Goal: Check status

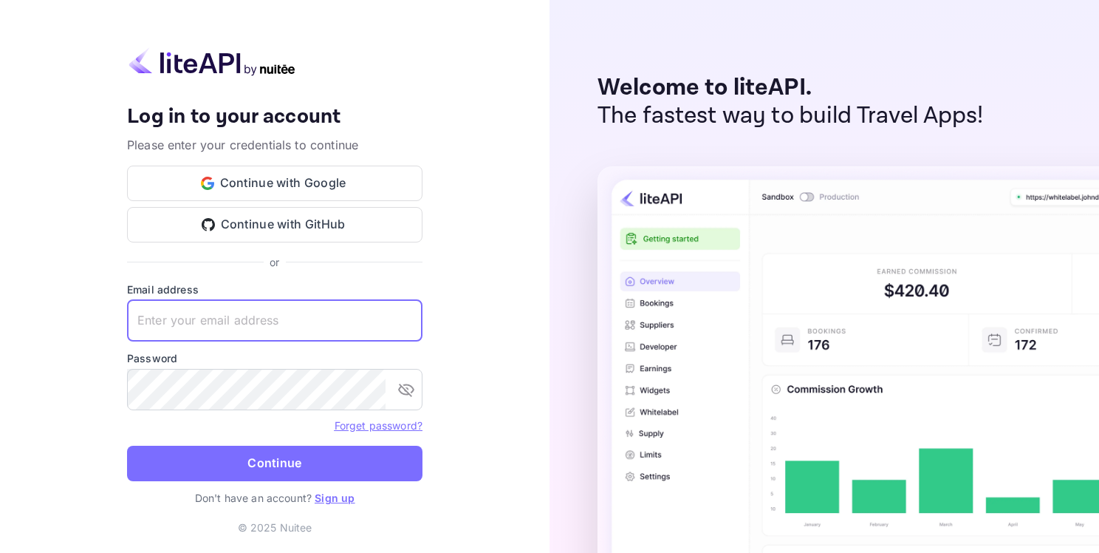
paste input "[EMAIL_ADDRESS][DOMAIN_NAME]"
type input "[EMAIL_ADDRESS][DOMAIN_NAME]"
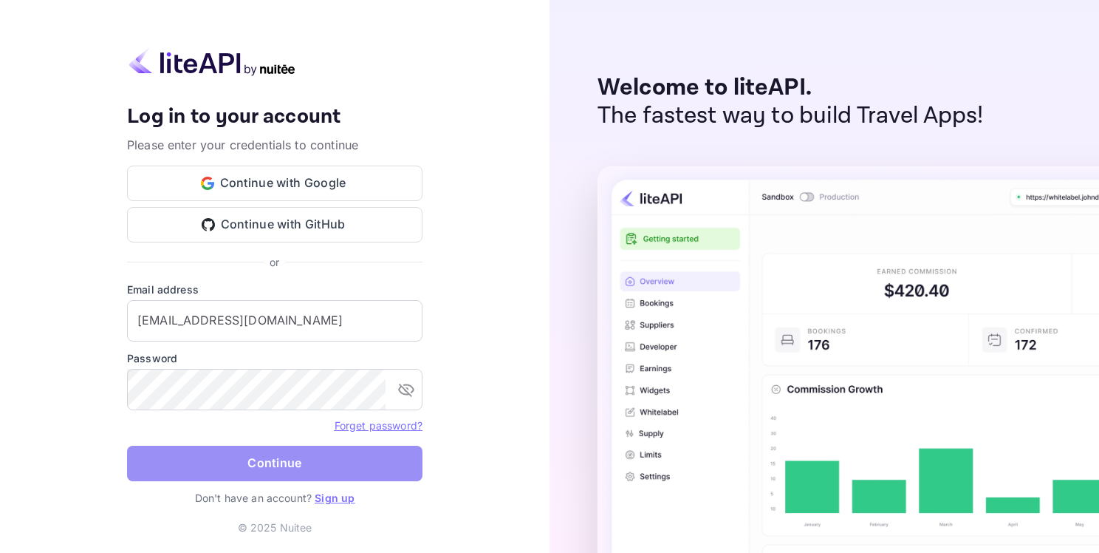
click at [309, 474] on button "Continue" at bounding box center [275, 463] width 296 height 35
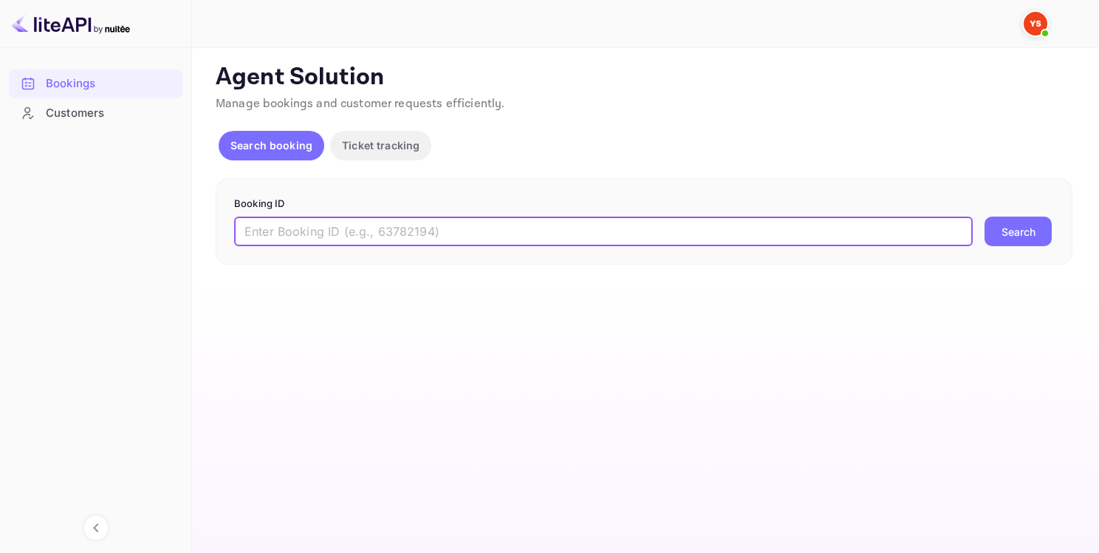
paste input "9449148"
type input "9449148"
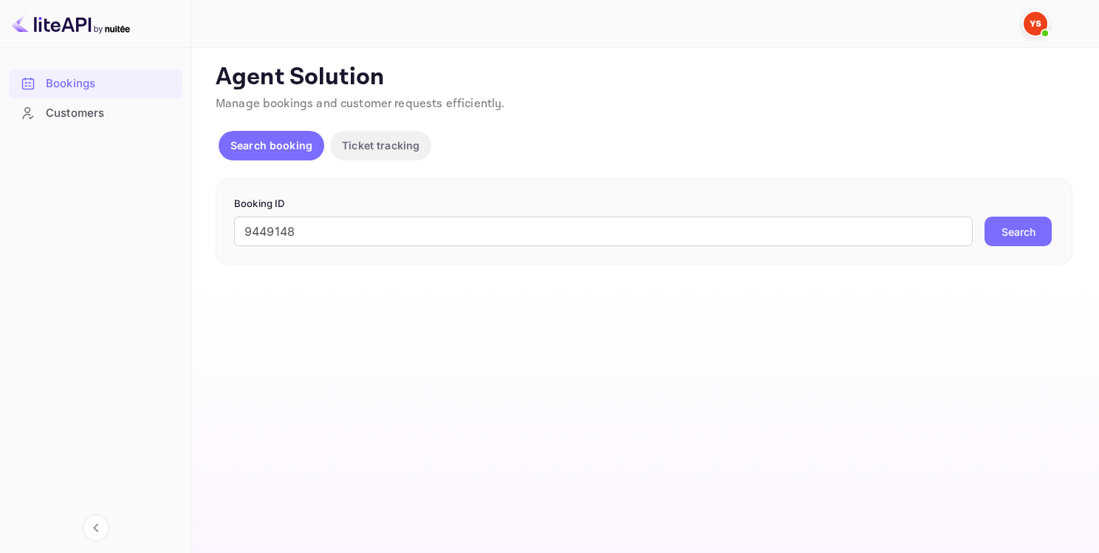
click at [1013, 244] on button "Search" at bounding box center [1018, 231] width 67 height 30
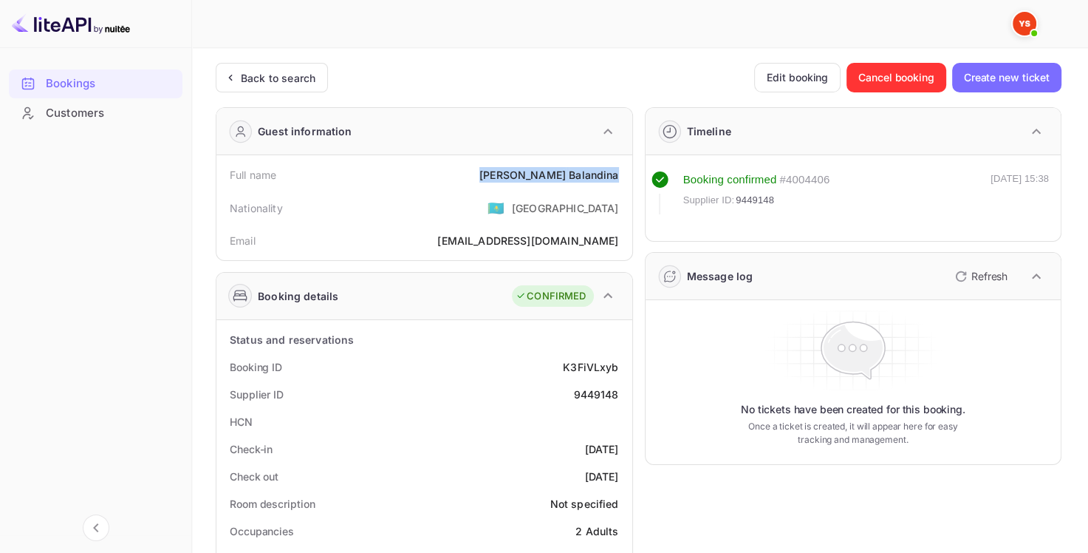
drag, startPoint x: 544, startPoint y: 164, endPoint x: 618, endPoint y: 175, distance: 74.7
click at [618, 175] on div "Full name [PERSON_NAME]" at bounding box center [424, 174] width 404 height 27
copy div "[PERSON_NAME]"
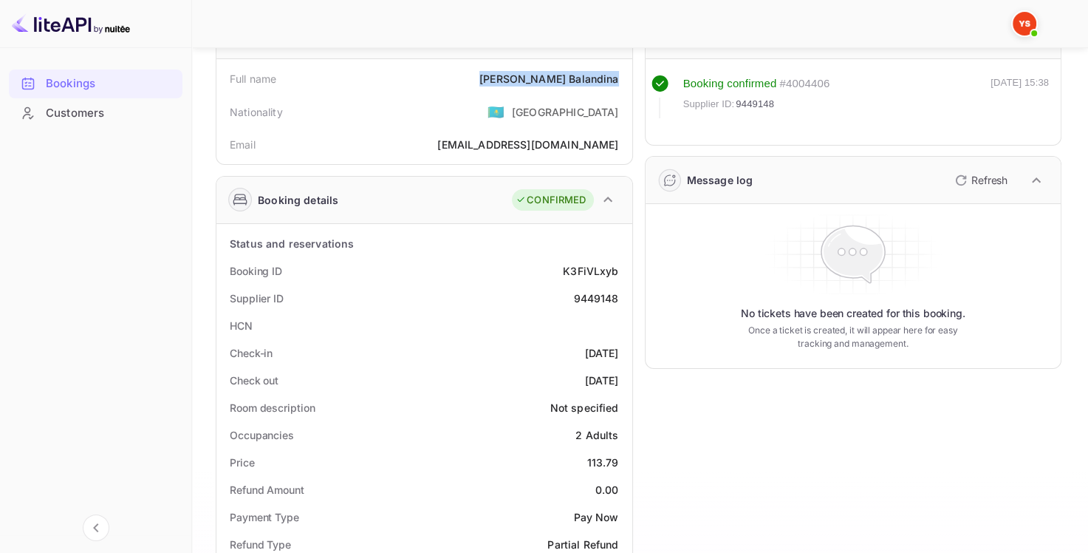
scroll to position [148, 0]
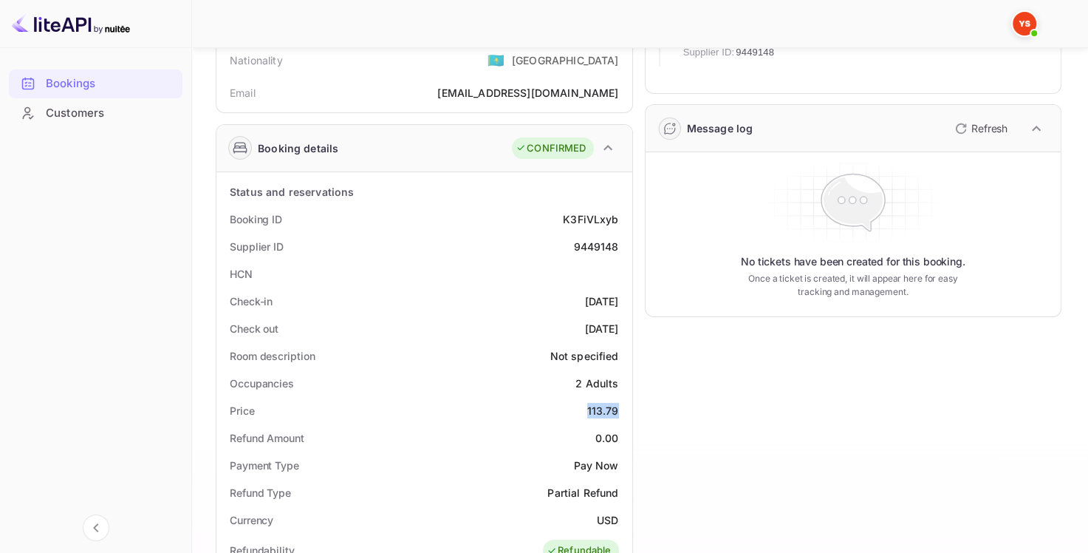
drag, startPoint x: 585, startPoint y: 414, endPoint x: 625, endPoint y: 413, distance: 39.9
click at [625, 413] on div "Price 113.79" at bounding box center [424, 410] width 404 height 27
copy div "113.79"
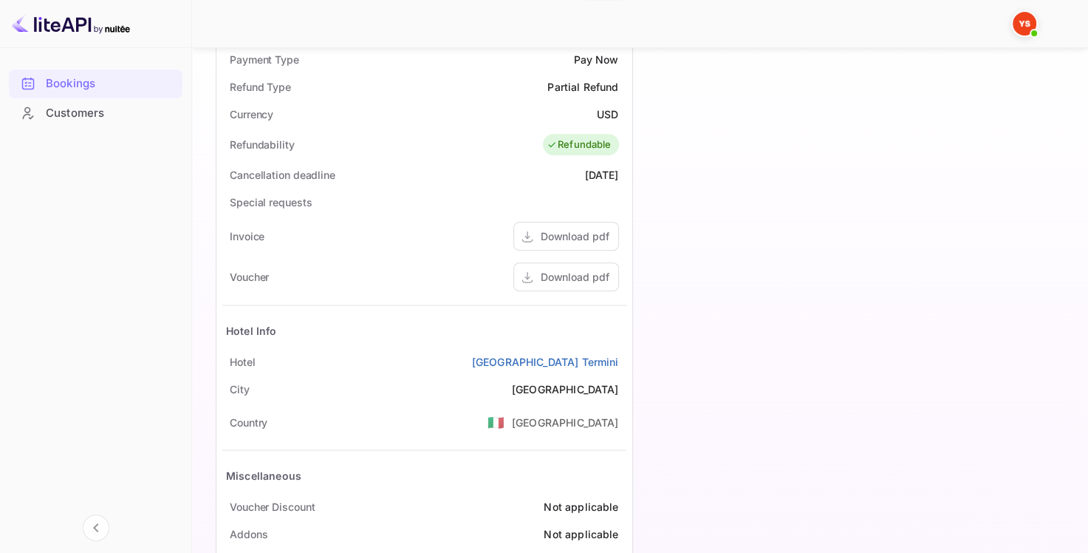
scroll to position [461, 0]
